Goal: Task Accomplishment & Management: Manage account settings

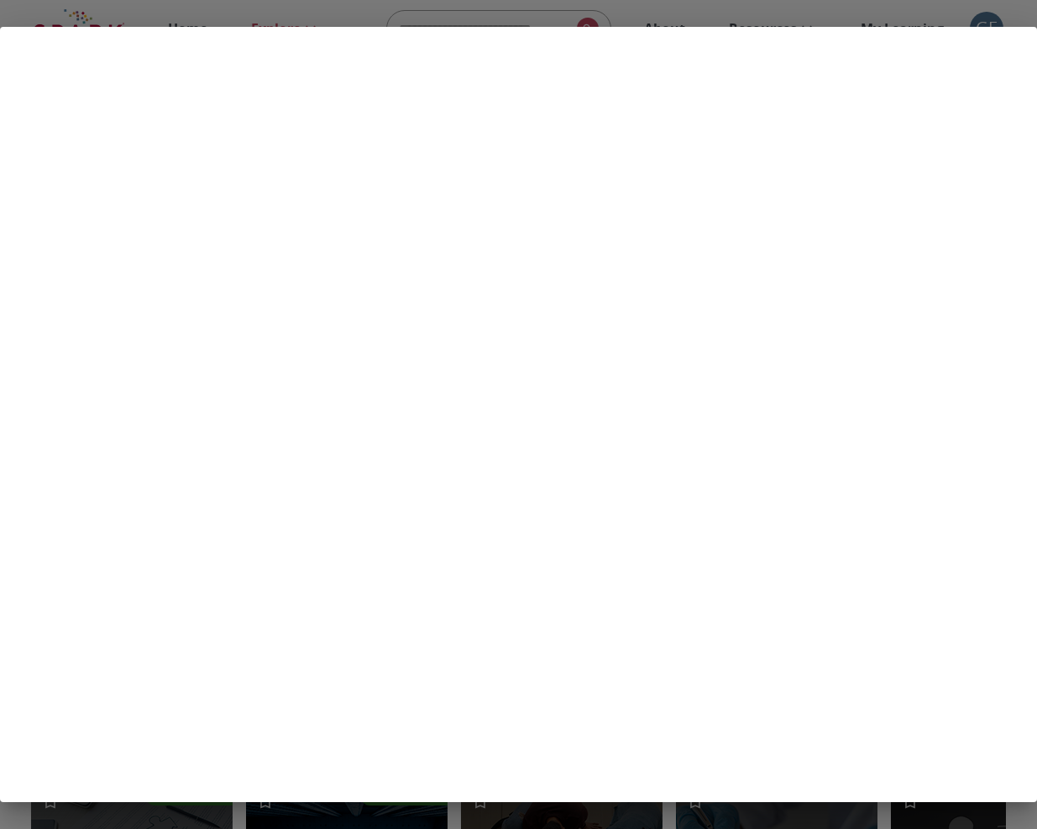
scroll to position [0, 308]
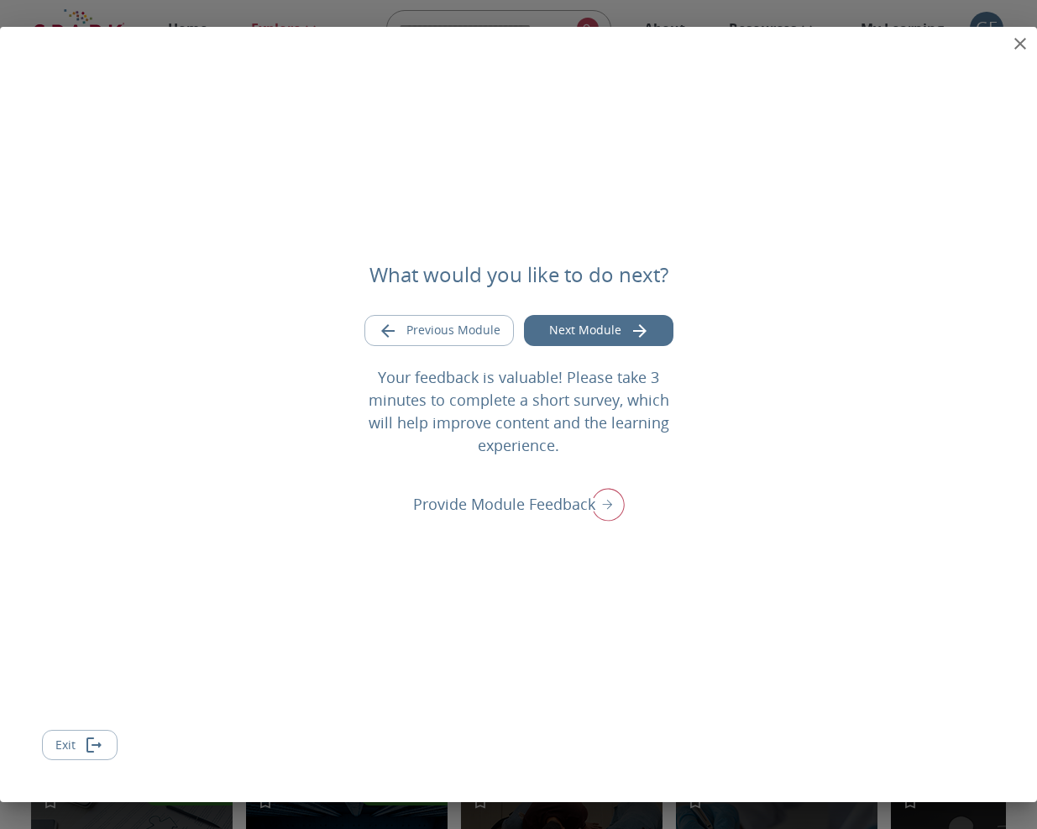
click at [1022, 39] on icon "close" at bounding box center [1020, 44] width 20 height 20
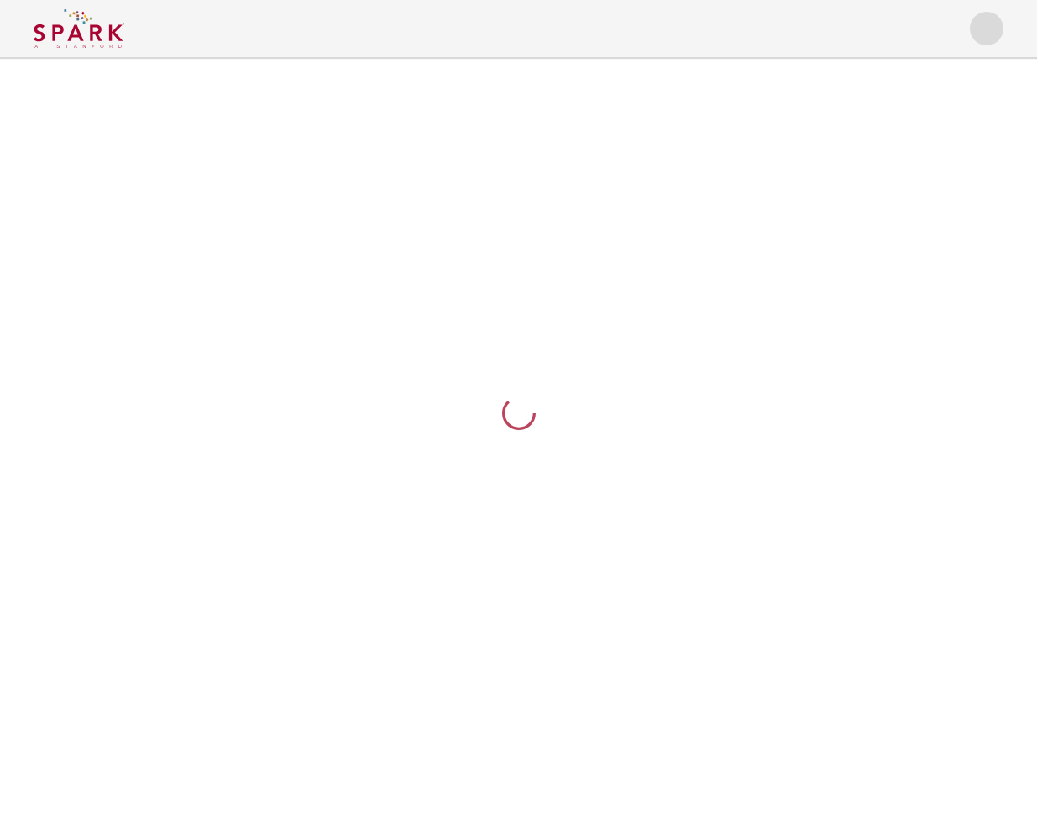
scroll to position [0, 0]
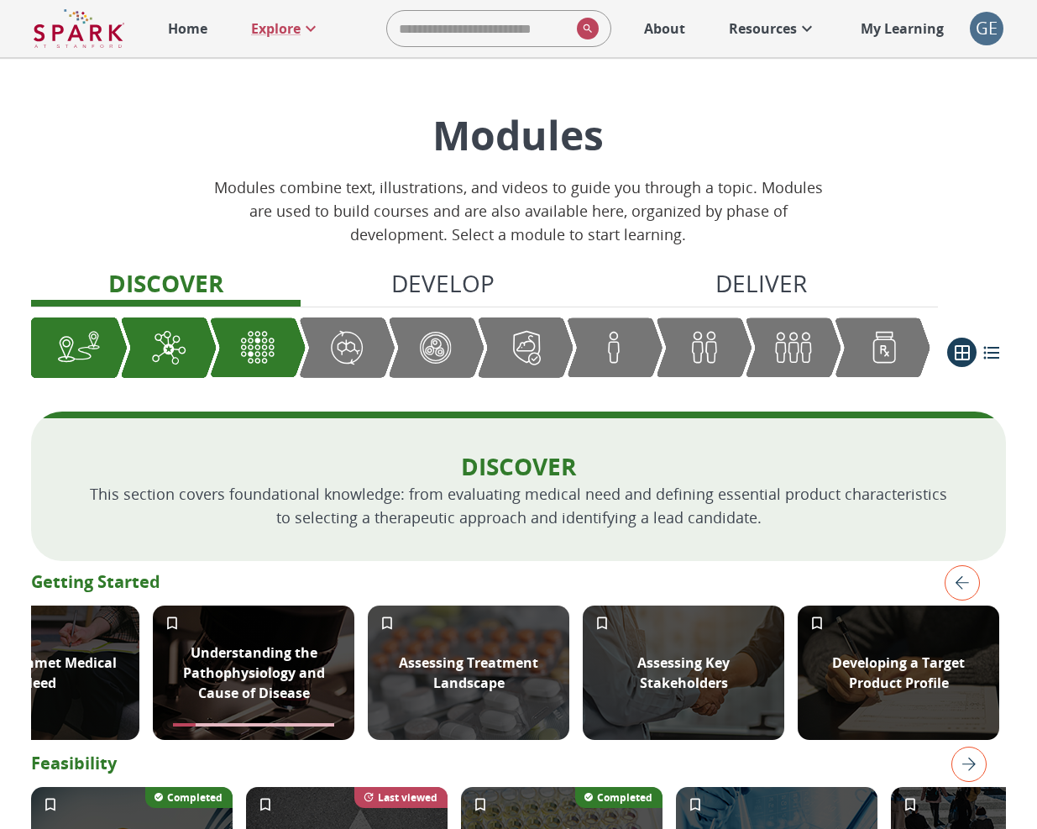
click at [990, 27] on div "GE" at bounding box center [987, 29] width 34 height 34
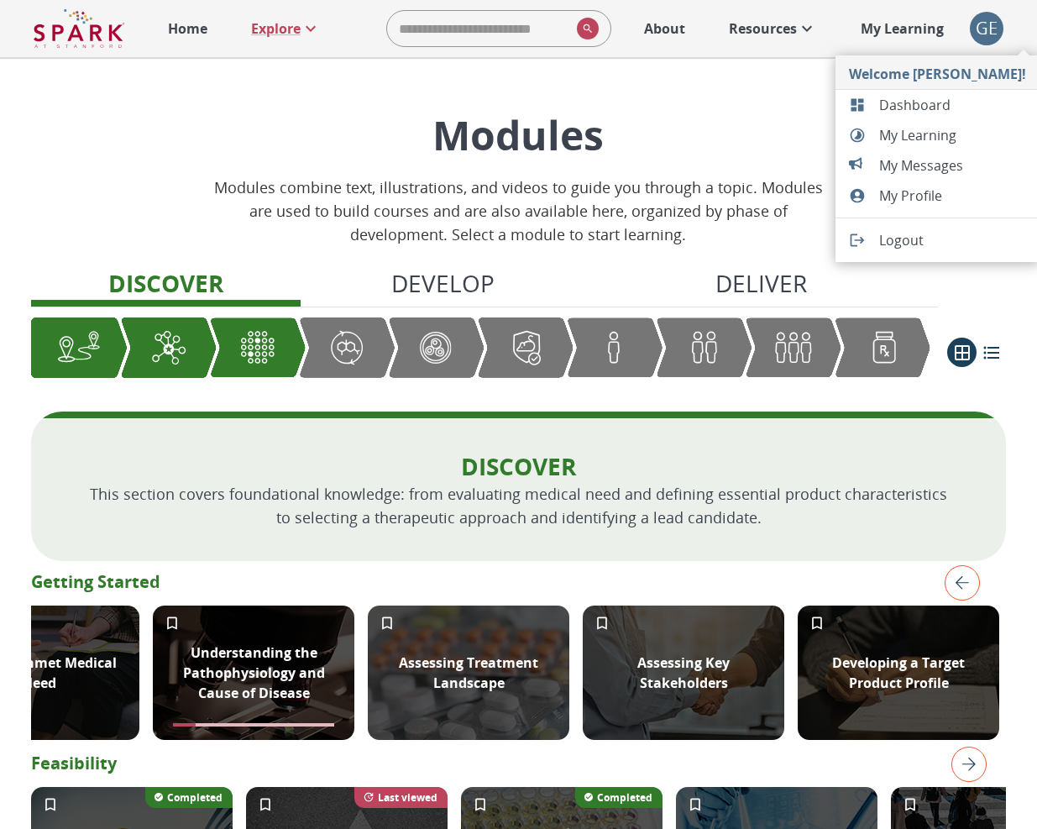
click at [928, 103] on span "Dashboard" at bounding box center [952, 105] width 147 height 20
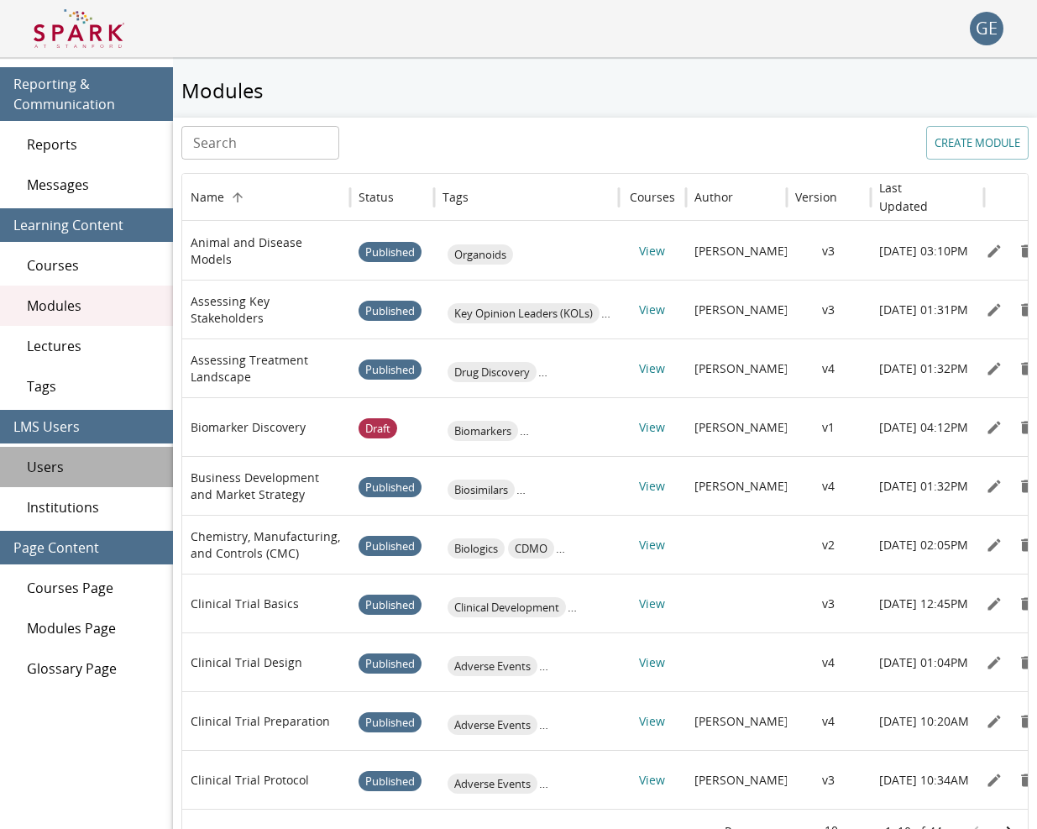
click at [59, 463] on span "Users" at bounding box center [93, 467] width 133 height 20
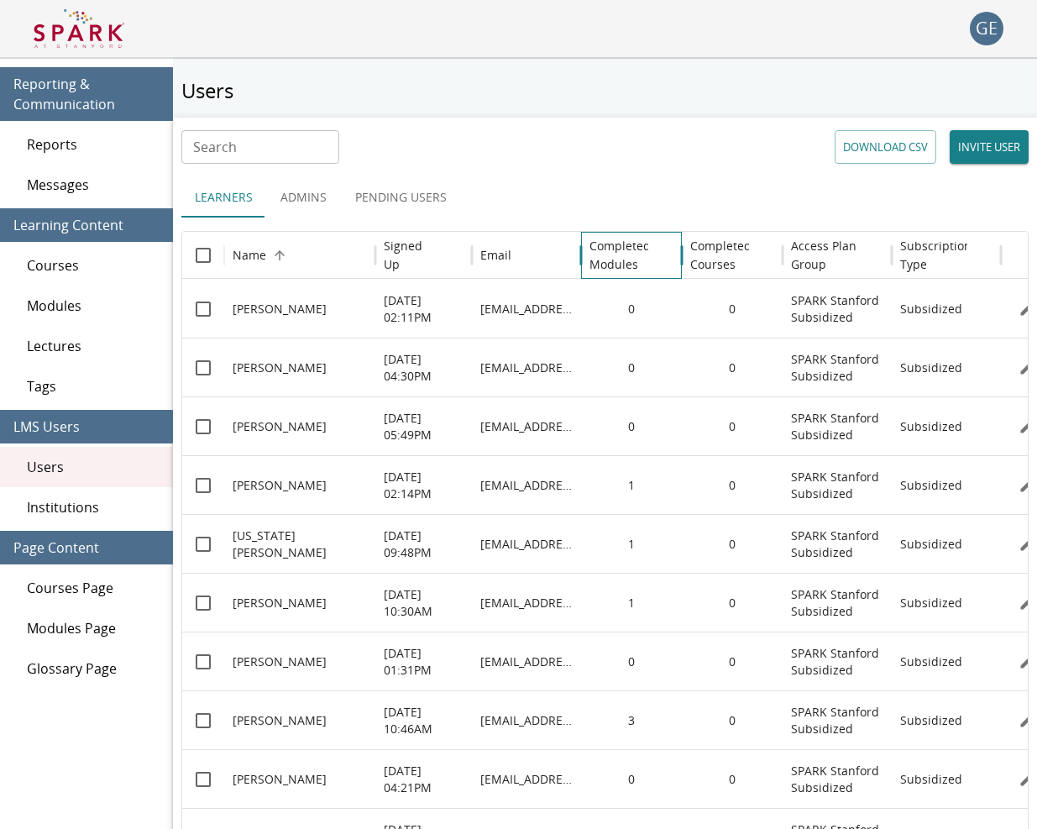
click at [615, 267] on h6 "Completed Modules" at bounding box center [619, 255] width 61 height 37
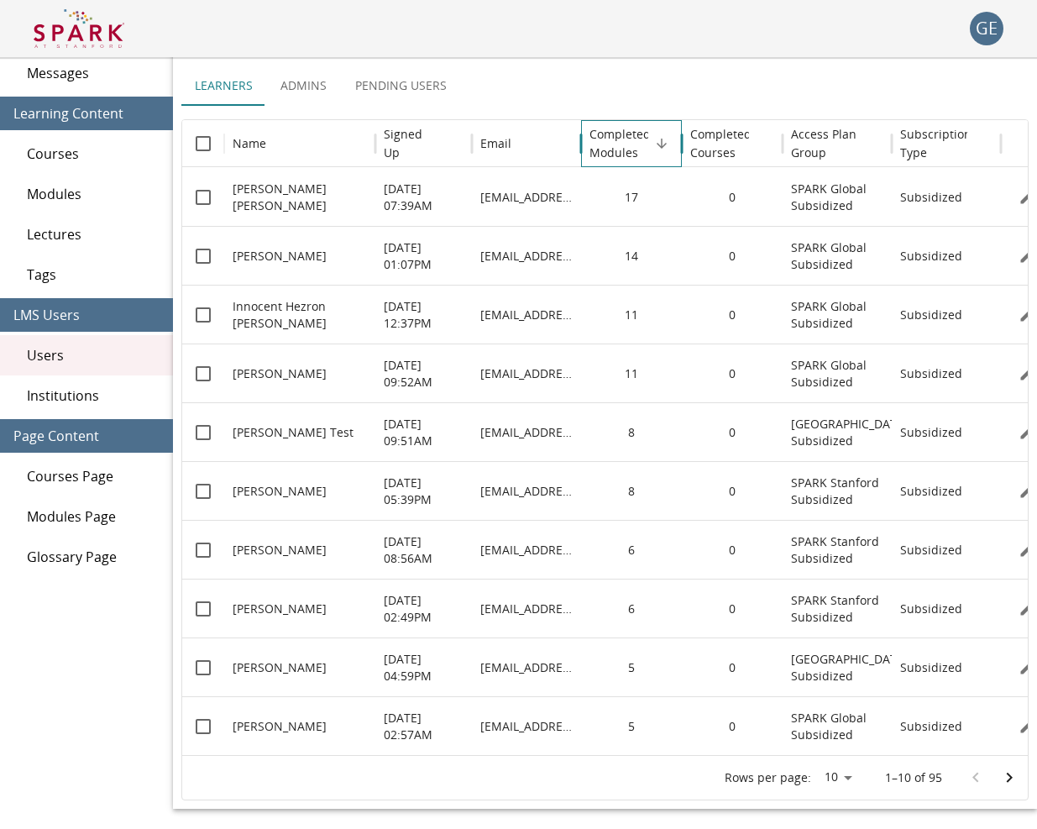
scroll to position [112, 0]
click at [1018, 730] on icon "Edit" at bounding box center [1026, 726] width 17 height 17
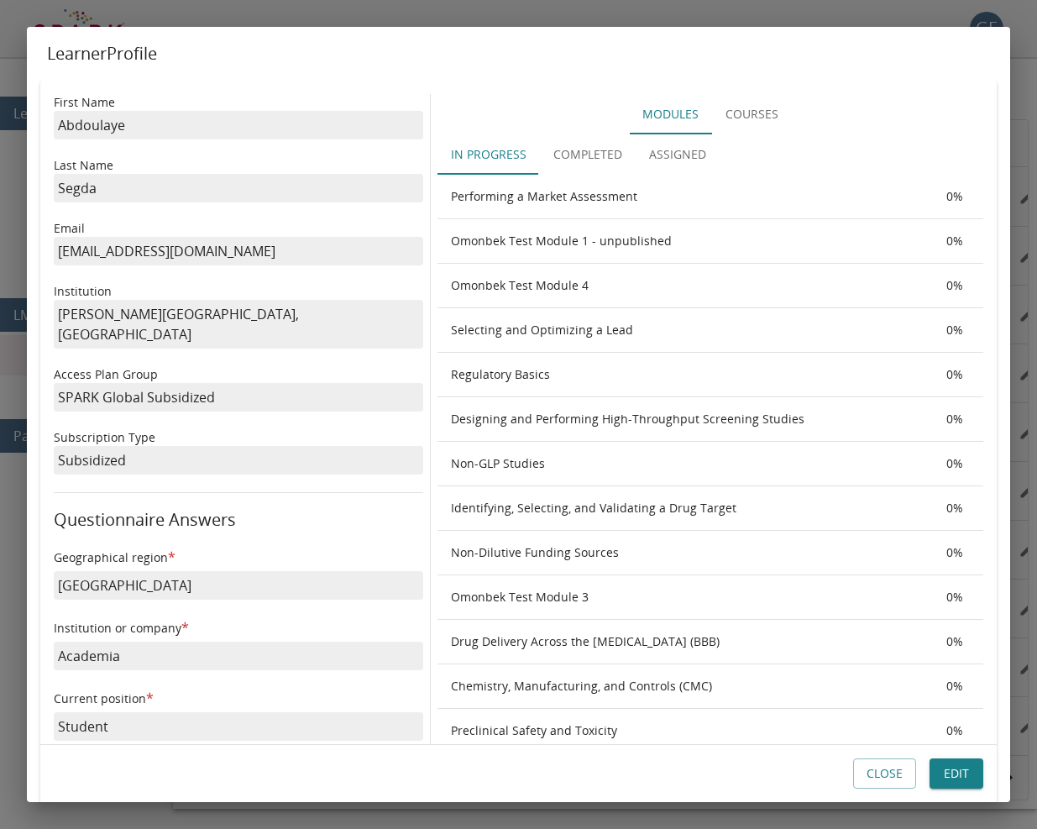
click at [569, 154] on button "Completed" at bounding box center [588, 154] width 96 height 40
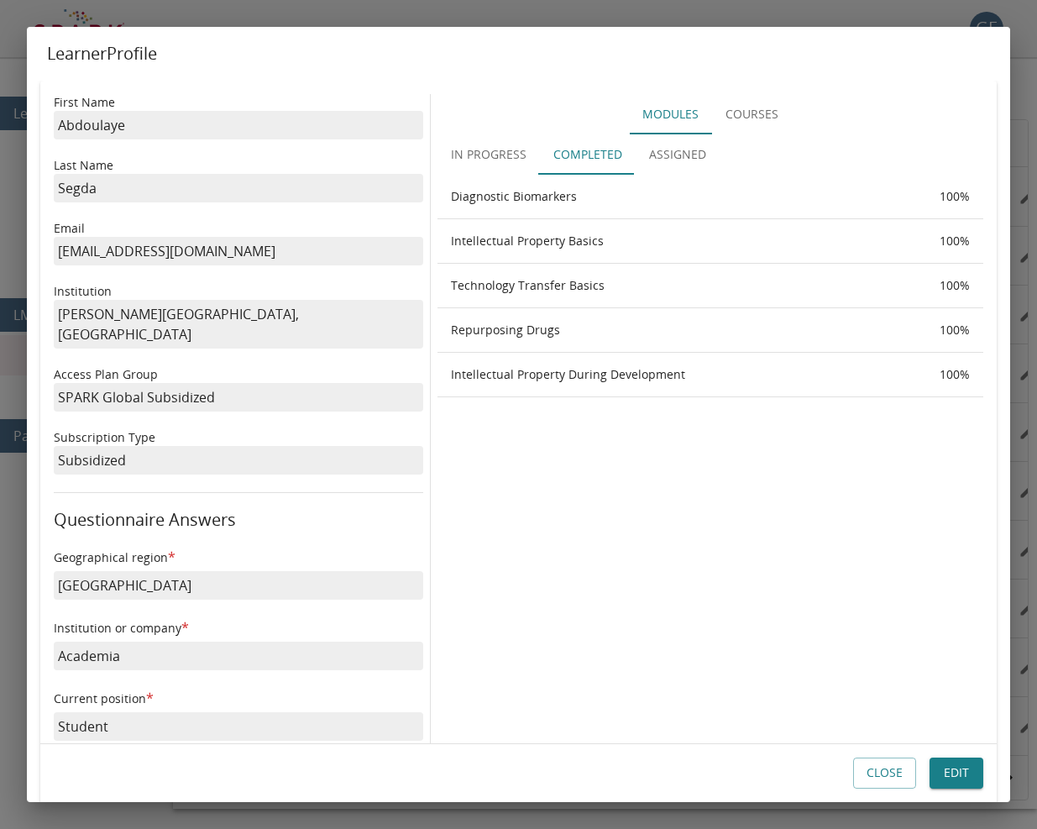
click at [891, 761] on button "Close" at bounding box center [884, 773] width 63 height 31
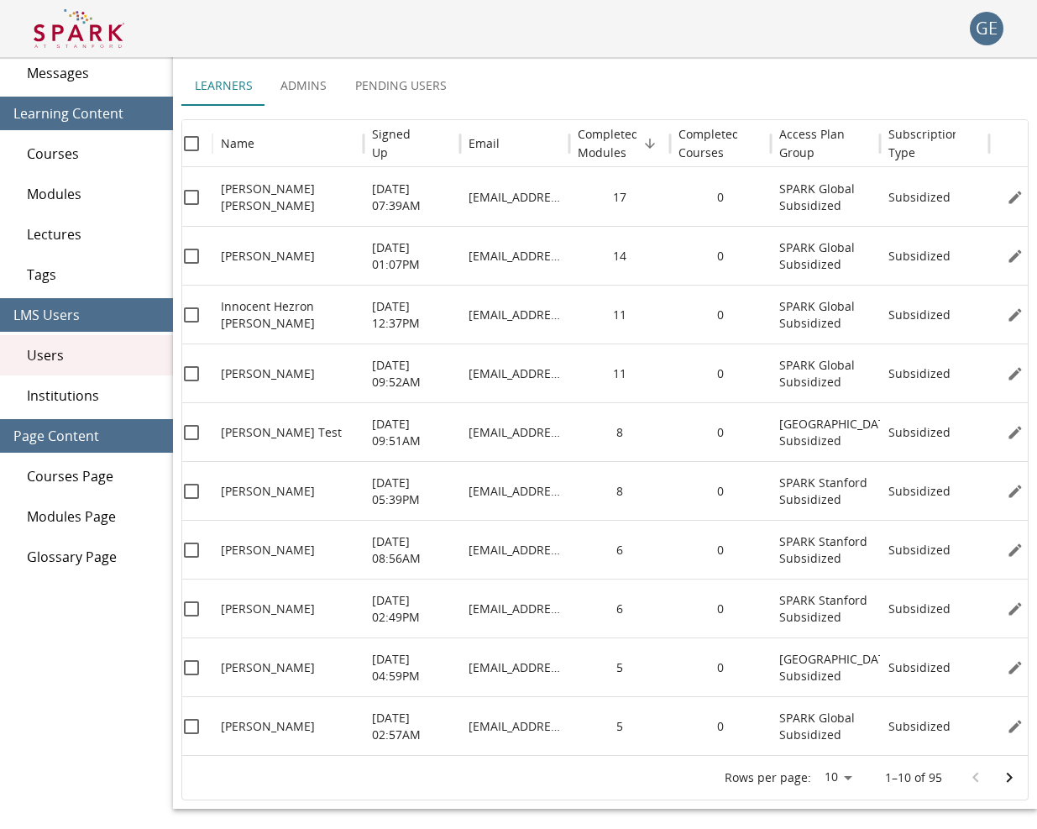
click at [1005, 772] on icon "Go to next page" at bounding box center [1009, 777] width 20 height 20
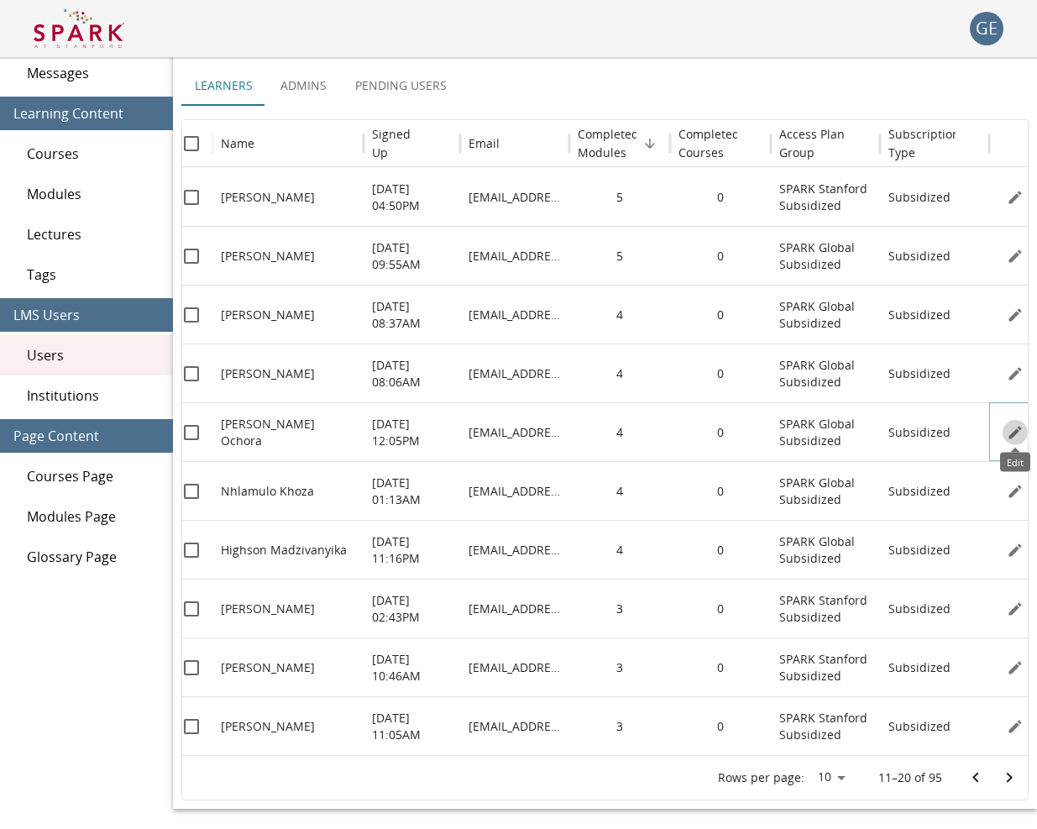
click at [1013, 434] on icon "Edit" at bounding box center [1014, 432] width 13 height 13
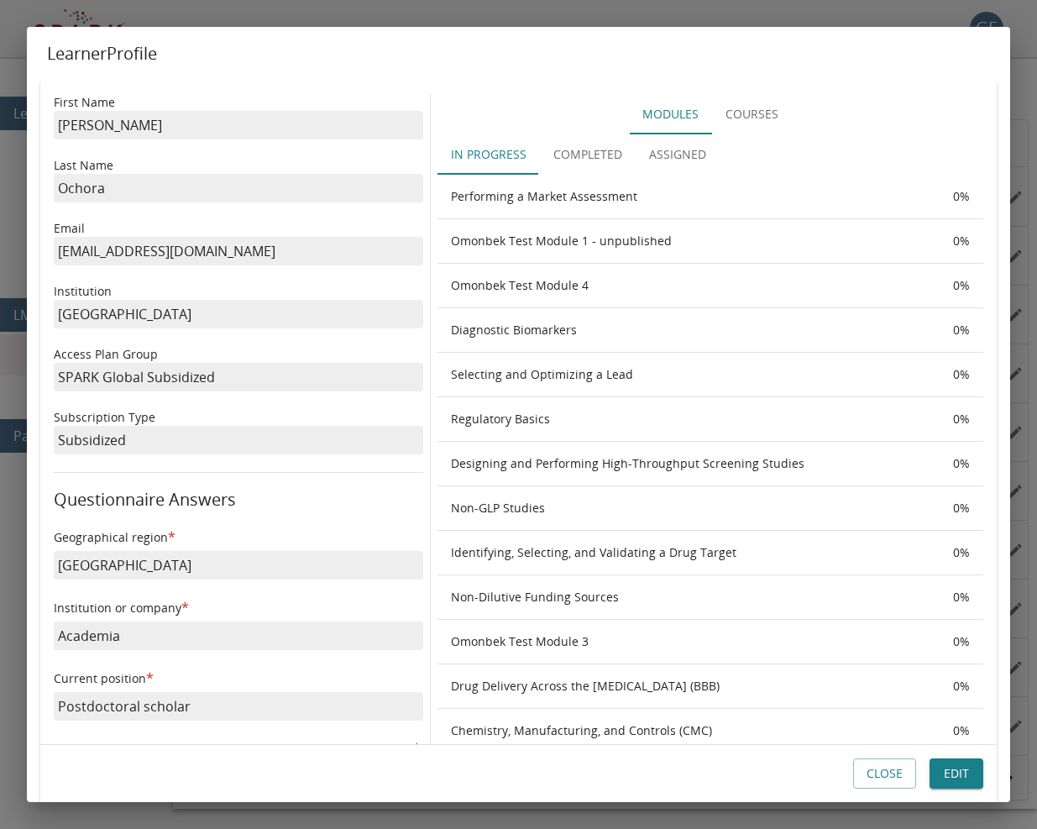
click at [594, 152] on button "Completed" at bounding box center [588, 154] width 96 height 40
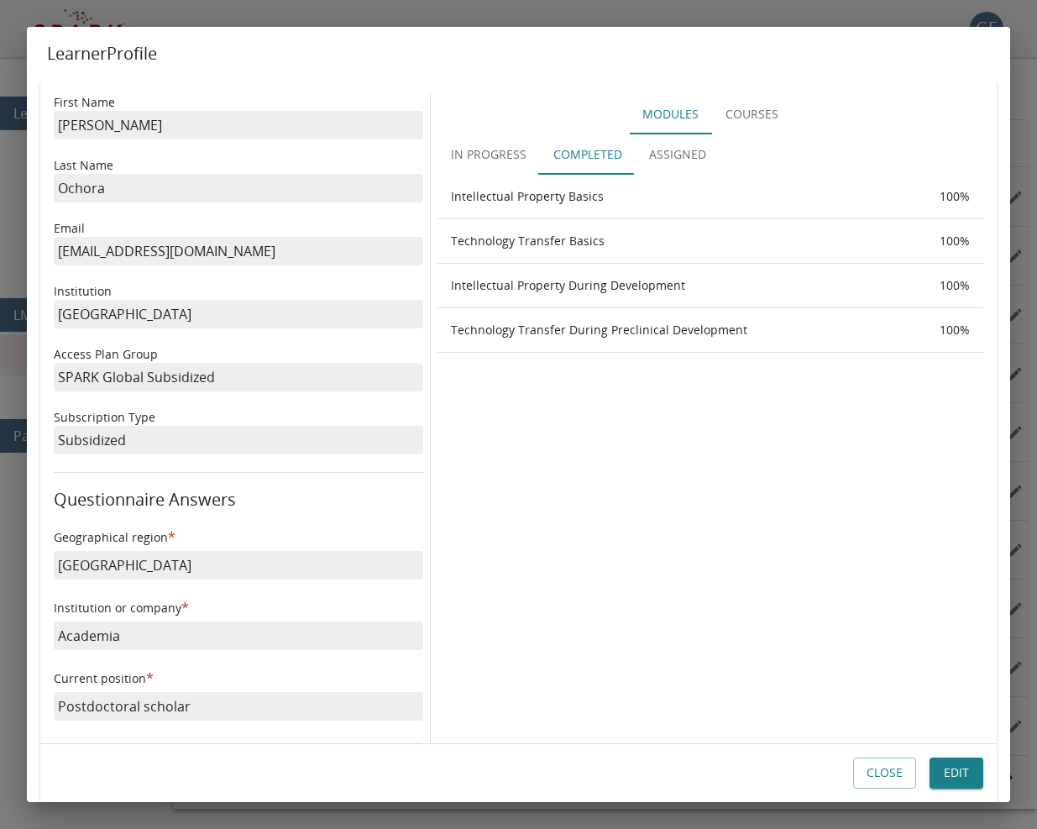
click at [892, 767] on button "Close" at bounding box center [884, 773] width 63 height 31
